Goal: Browse casually

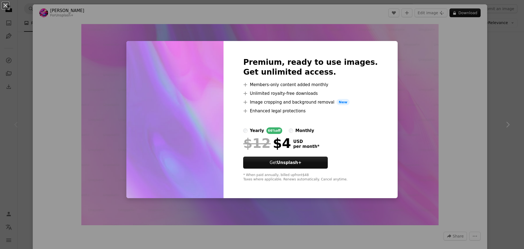
click at [429, 102] on div "An X shape Premium, ready to use images. Get unlimited access. A plus sign Memb…" at bounding box center [262, 124] width 524 height 249
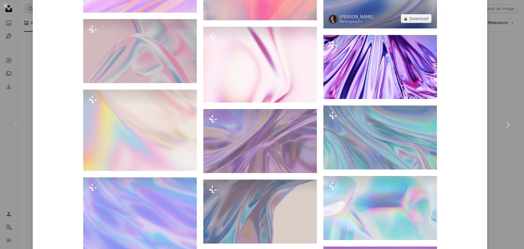
scroll to position [1616, 0]
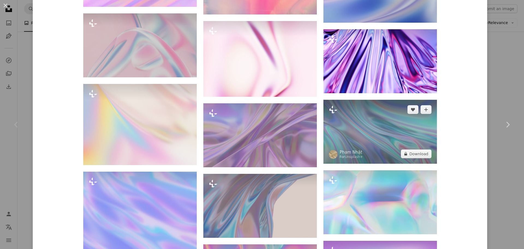
click at [366, 108] on img at bounding box center [380, 132] width 114 height 64
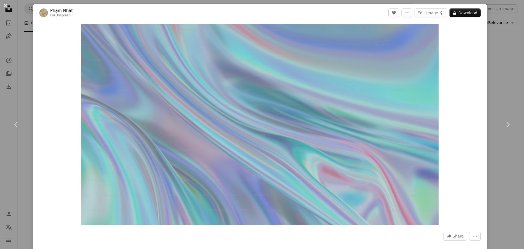
click at [5, 6] on button "An X shape" at bounding box center [5, 5] width 7 height 7
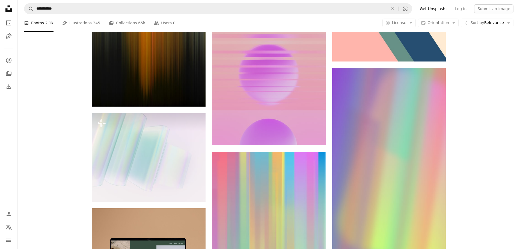
scroll to position [792, 0]
